Goal: Information Seeking & Learning: Learn about a topic

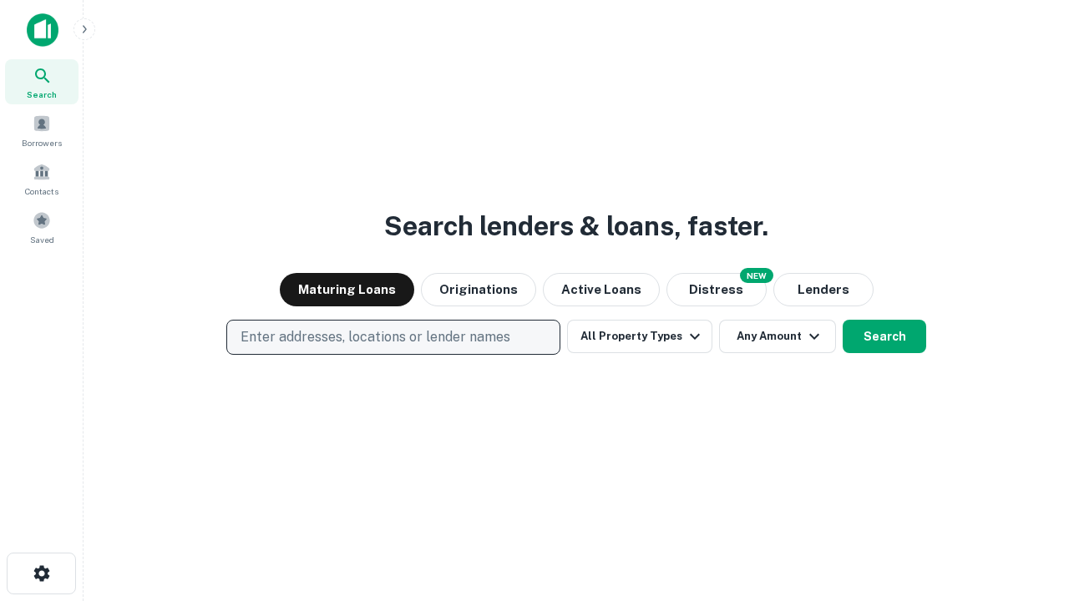
click at [393, 337] on p "Enter addresses, locations or lender names" at bounding box center [376, 337] width 270 height 20
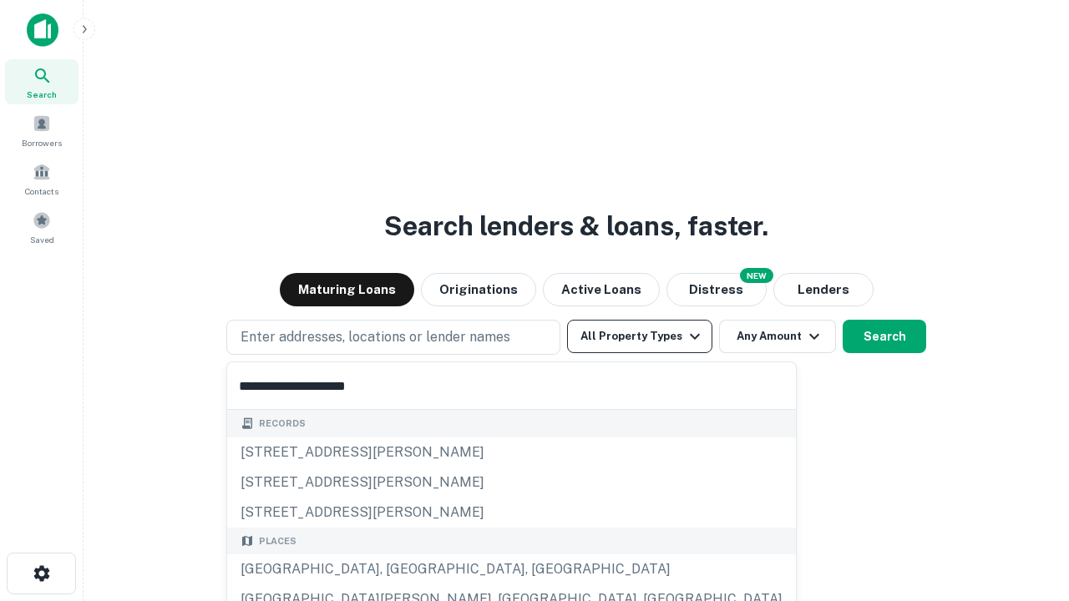
click at [399, 570] on div "[GEOGRAPHIC_DATA], [GEOGRAPHIC_DATA], [GEOGRAPHIC_DATA]" at bounding box center [511, 570] width 569 height 30
click at [640, 337] on button "All Property Types" at bounding box center [639, 336] width 145 height 33
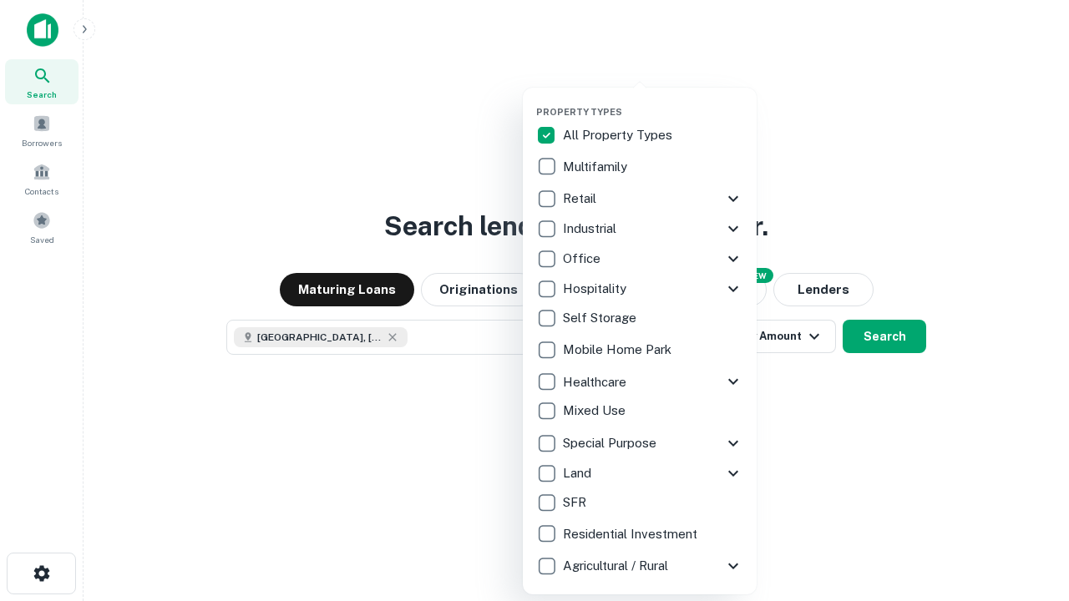
click at [653, 101] on button "button" at bounding box center [653, 101] width 234 height 1
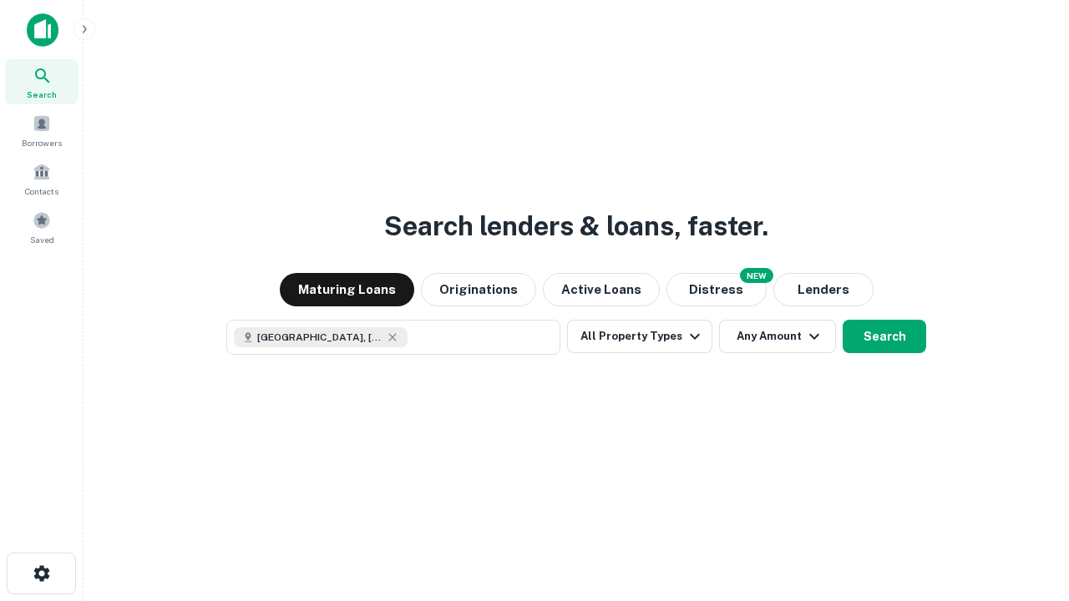
scroll to position [27, 0]
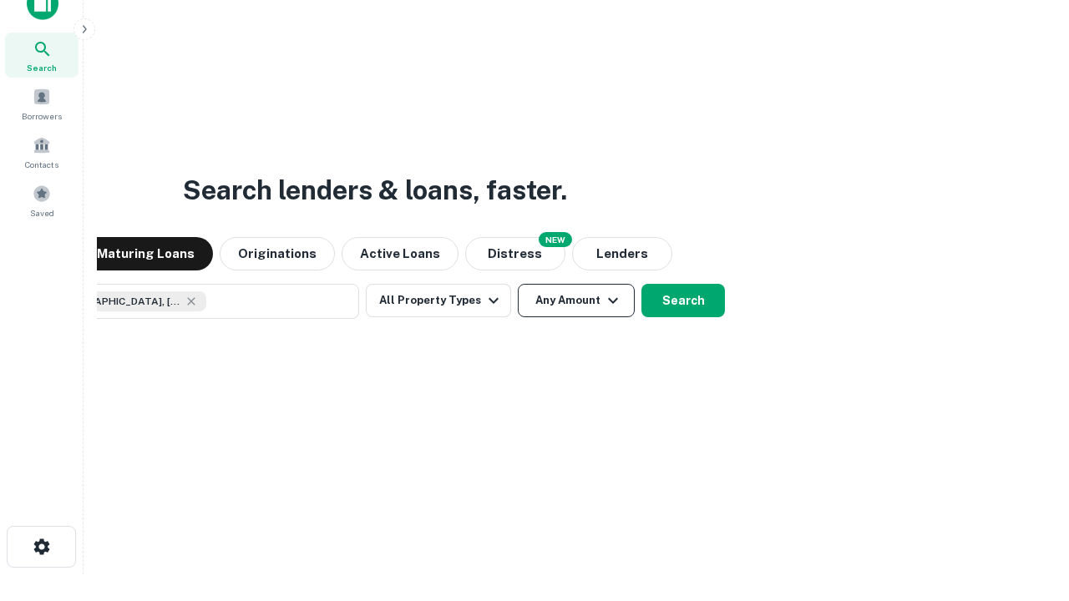
click at [518, 284] on button "Any Amount" at bounding box center [576, 300] width 117 height 33
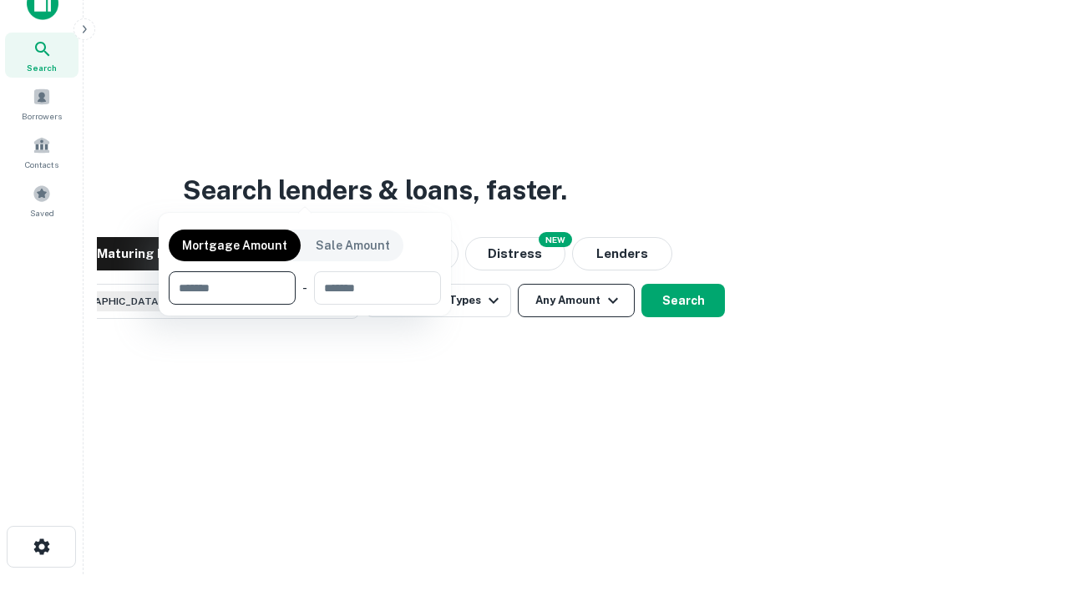
scroll to position [120, 473]
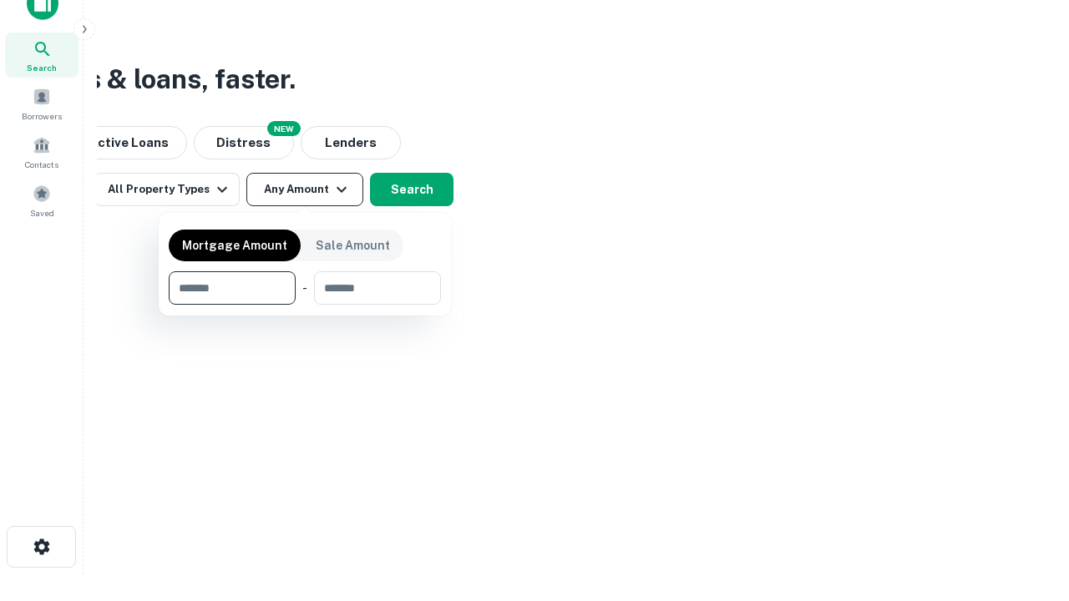
type input "*******"
click at [305, 305] on button "button" at bounding box center [305, 305] width 272 height 1
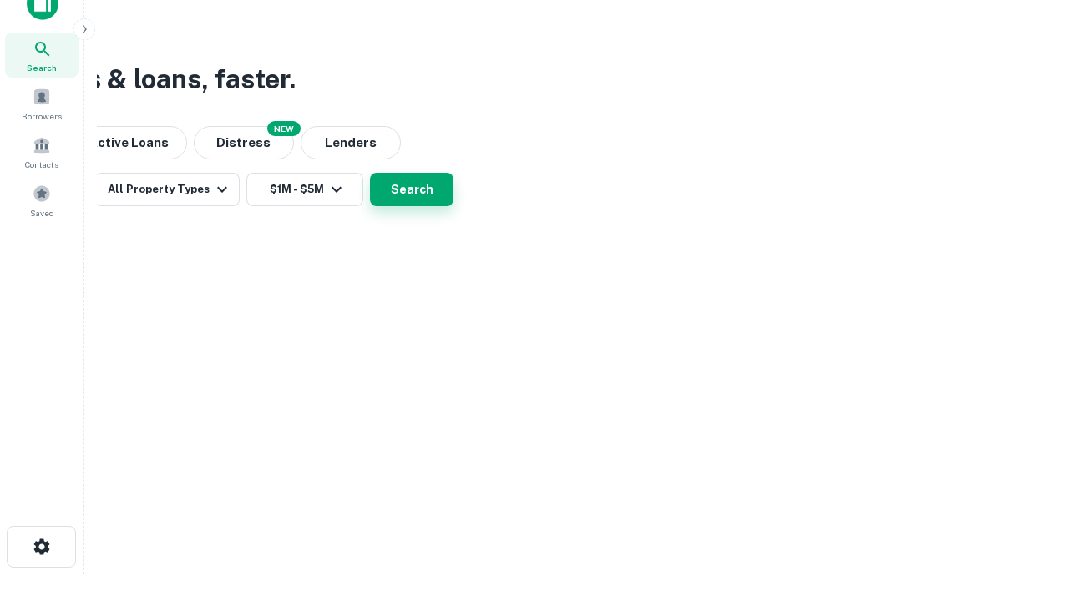
click at [454, 206] on button "Search" at bounding box center [412, 189] width 84 height 33
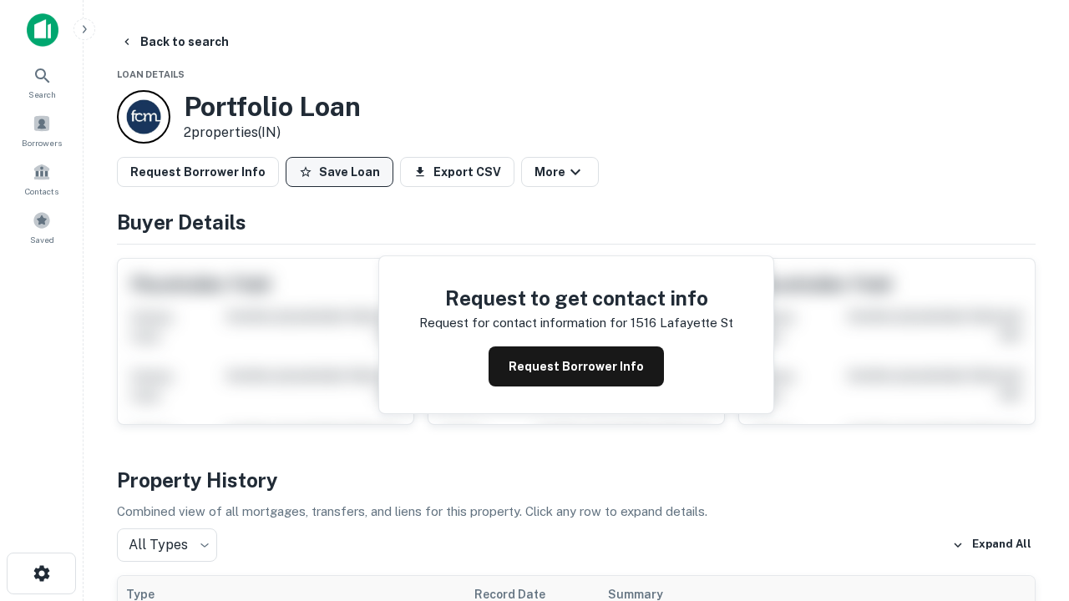
click at [339, 172] on button "Save Loan" at bounding box center [340, 172] width 108 height 30
click at [343, 172] on button "Save Loan" at bounding box center [340, 172] width 108 height 30
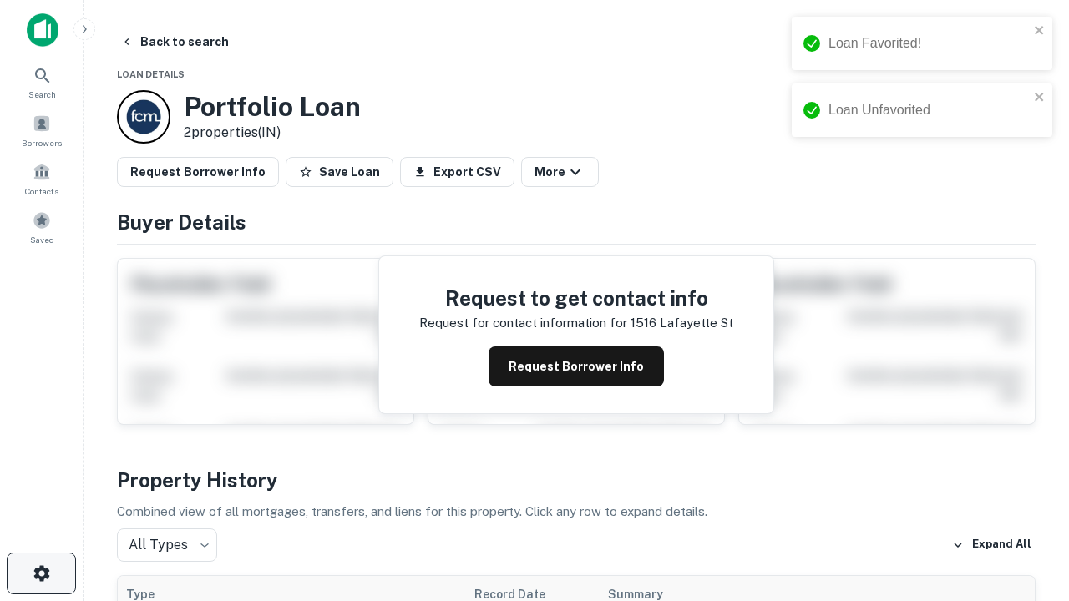
click at [41, 574] on icon "button" at bounding box center [42, 574] width 20 height 20
